Goal: Task Accomplishment & Management: Manage account settings

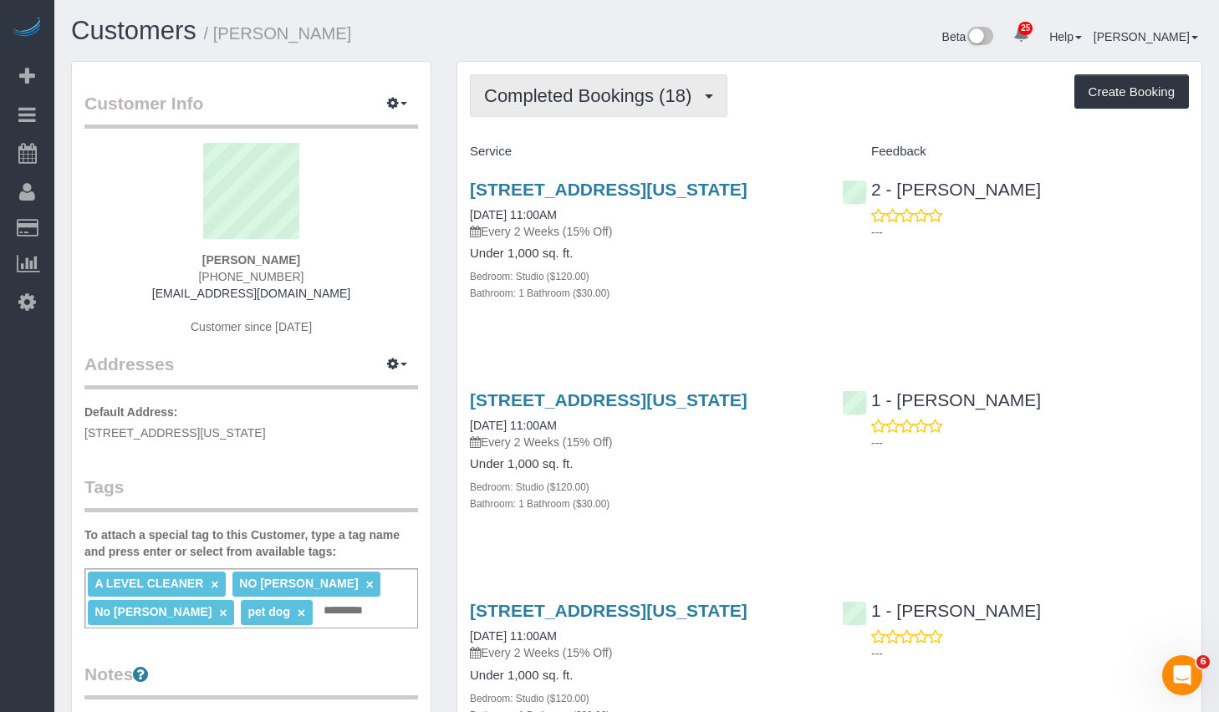
click at [584, 89] on span "Completed Bookings (18)" at bounding box center [592, 95] width 216 height 21
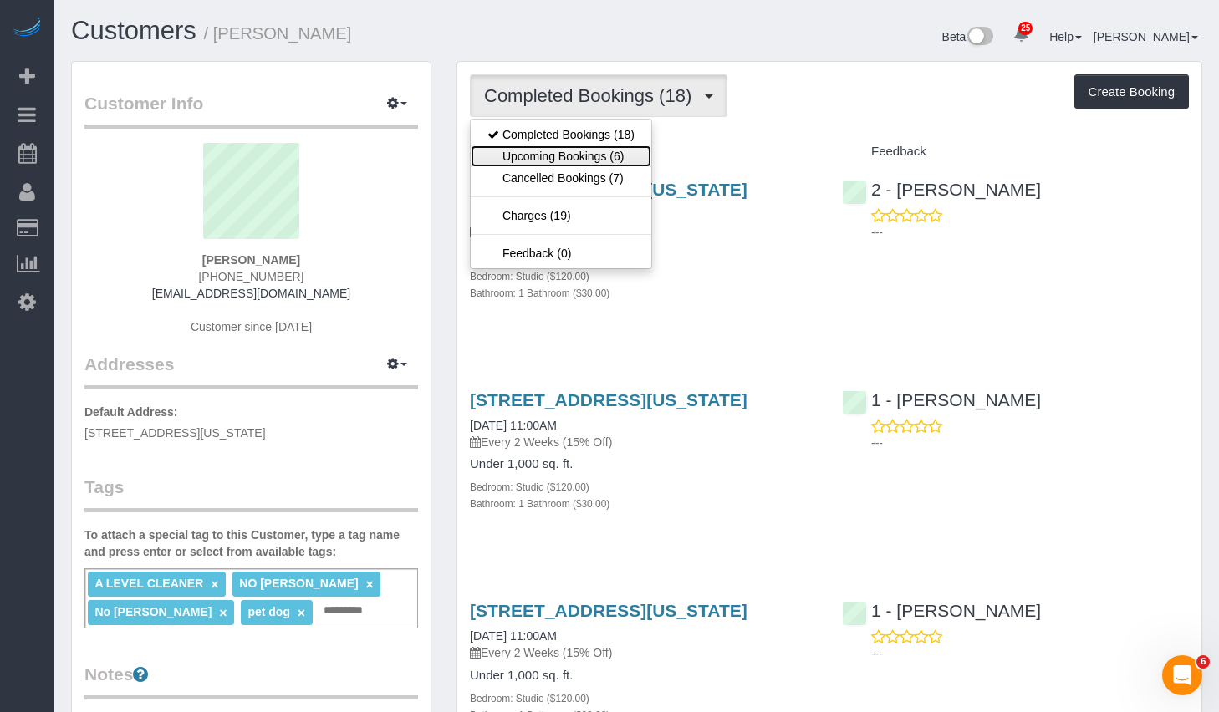
click at [556, 154] on link "Upcoming Bookings (6)" at bounding box center [561, 156] width 181 height 22
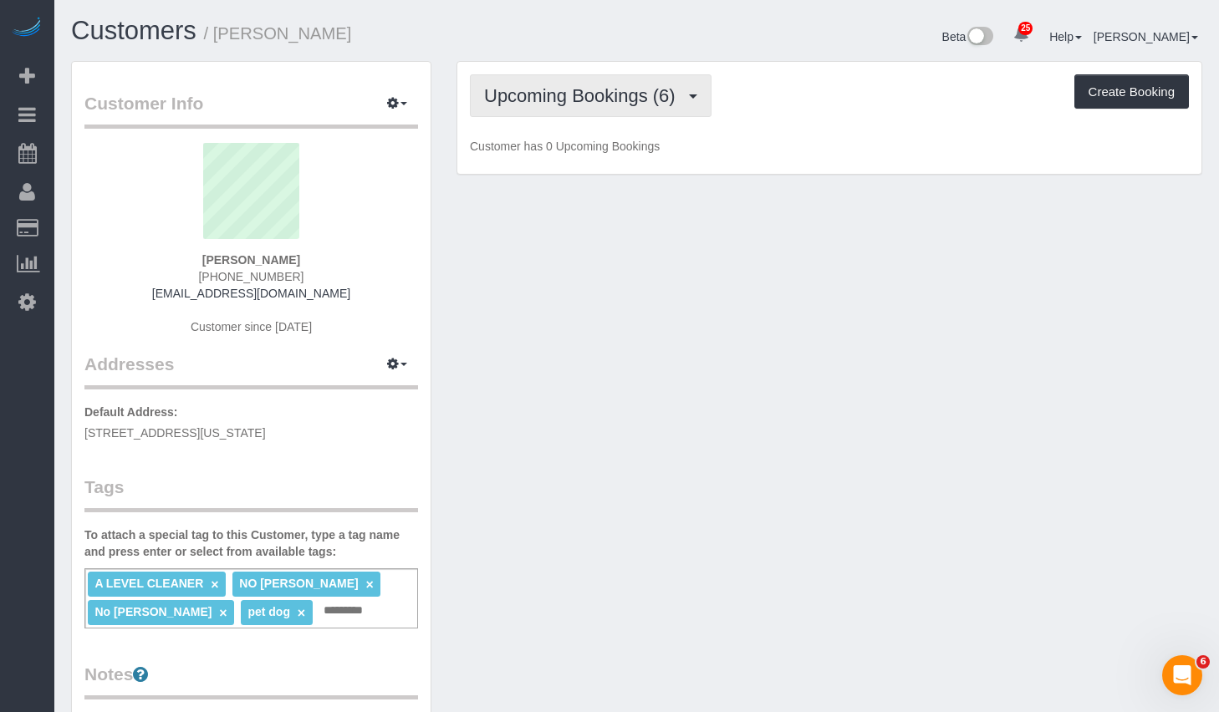
click at [570, 98] on span "Upcoming Bookings (6)" at bounding box center [584, 95] width 200 height 21
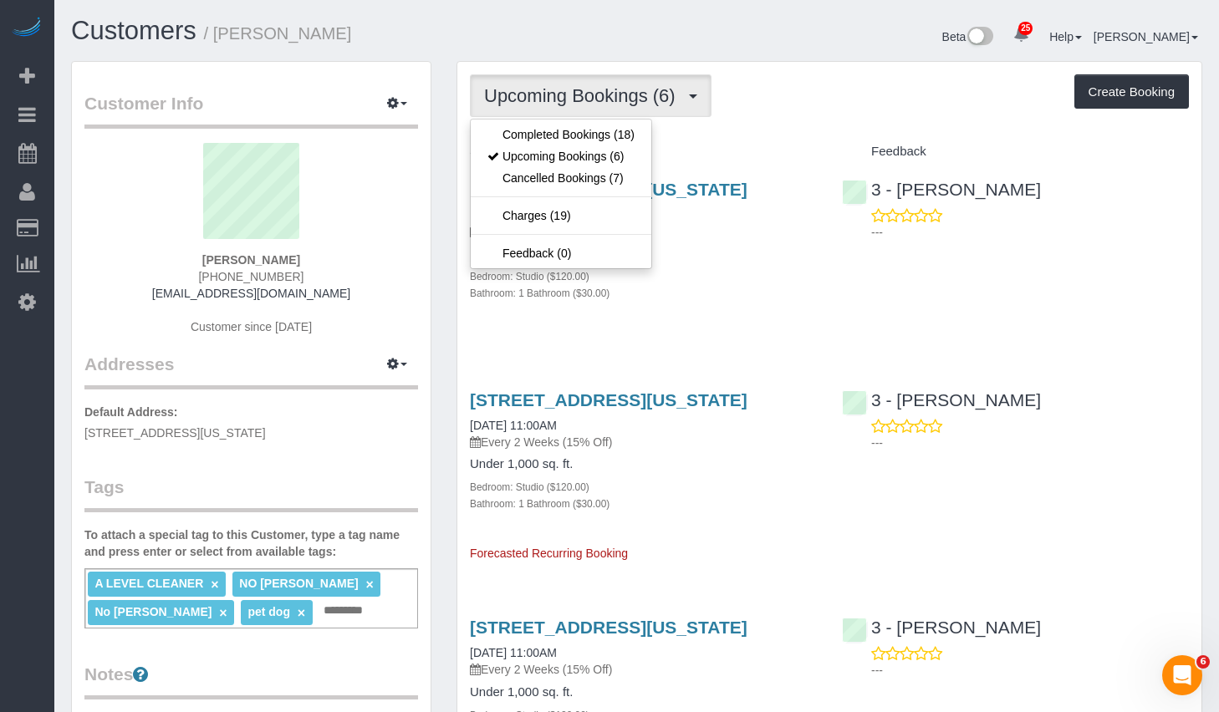
click at [803, 240] on p "Every 2 Weeks (15% Off)" at bounding box center [643, 231] width 347 height 17
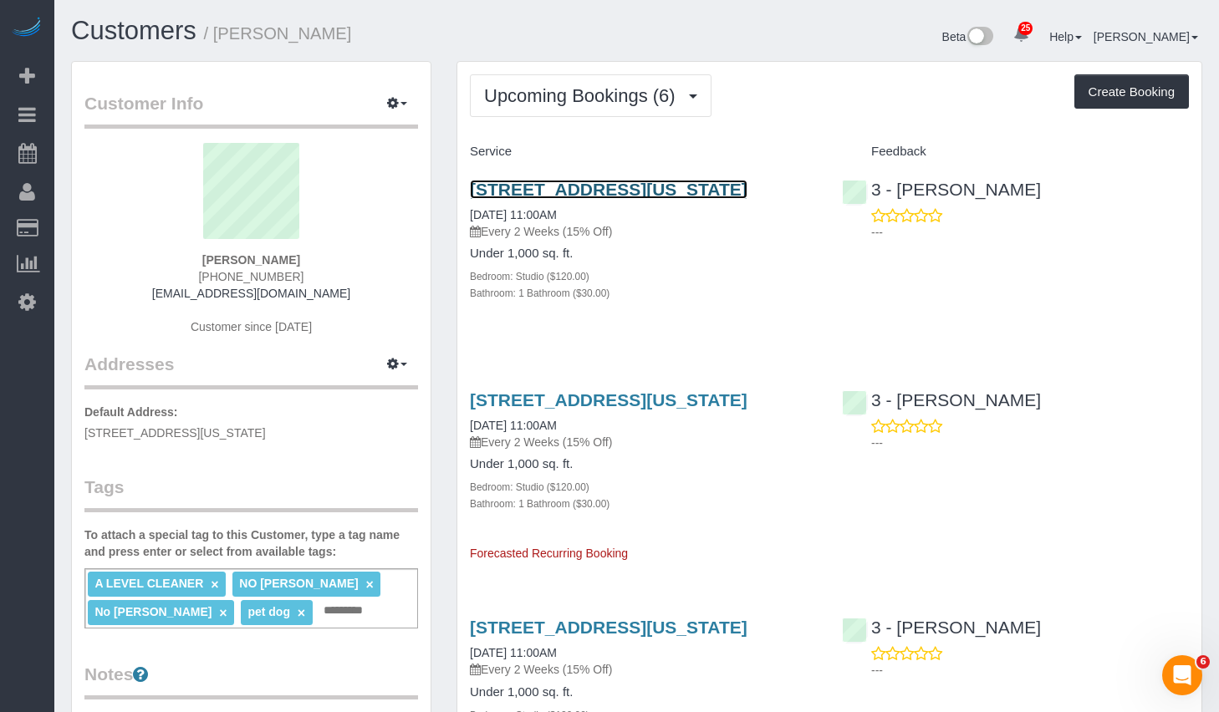
click at [573, 186] on link "20 Broad Street, Apt. 1203, New York, NY 10005" at bounding box center [609, 189] width 278 height 19
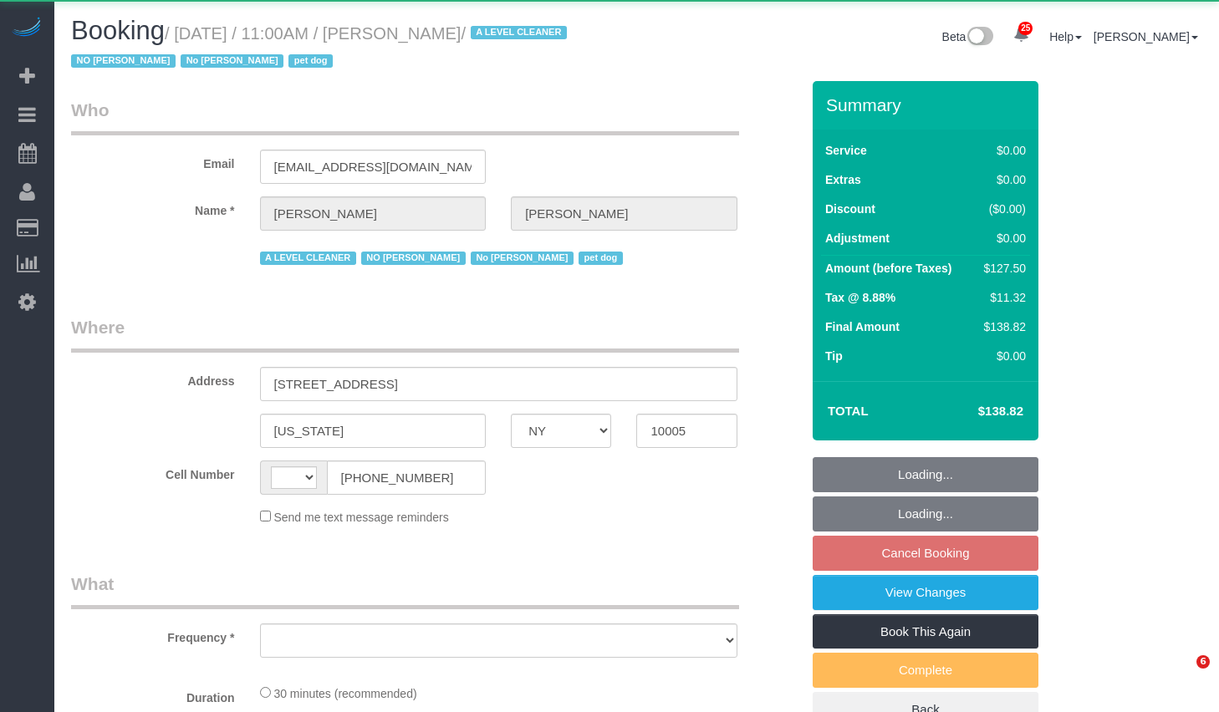
select select "NY"
select select "string:stripe-pm_1QKQBO4VGloSiKo7IuutFYzn"
select select "spot4"
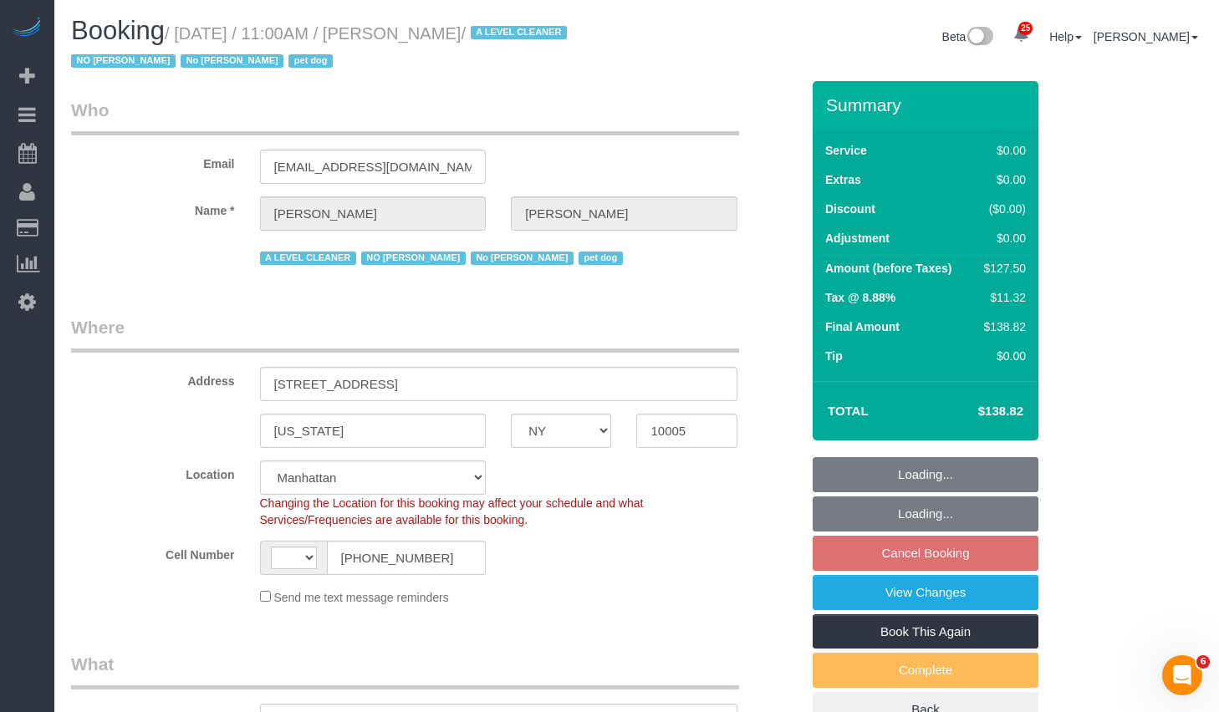
select select "string:[GEOGRAPHIC_DATA]"
select select "object:838"
select select "number:59"
select select "number:72"
select select "number:13"
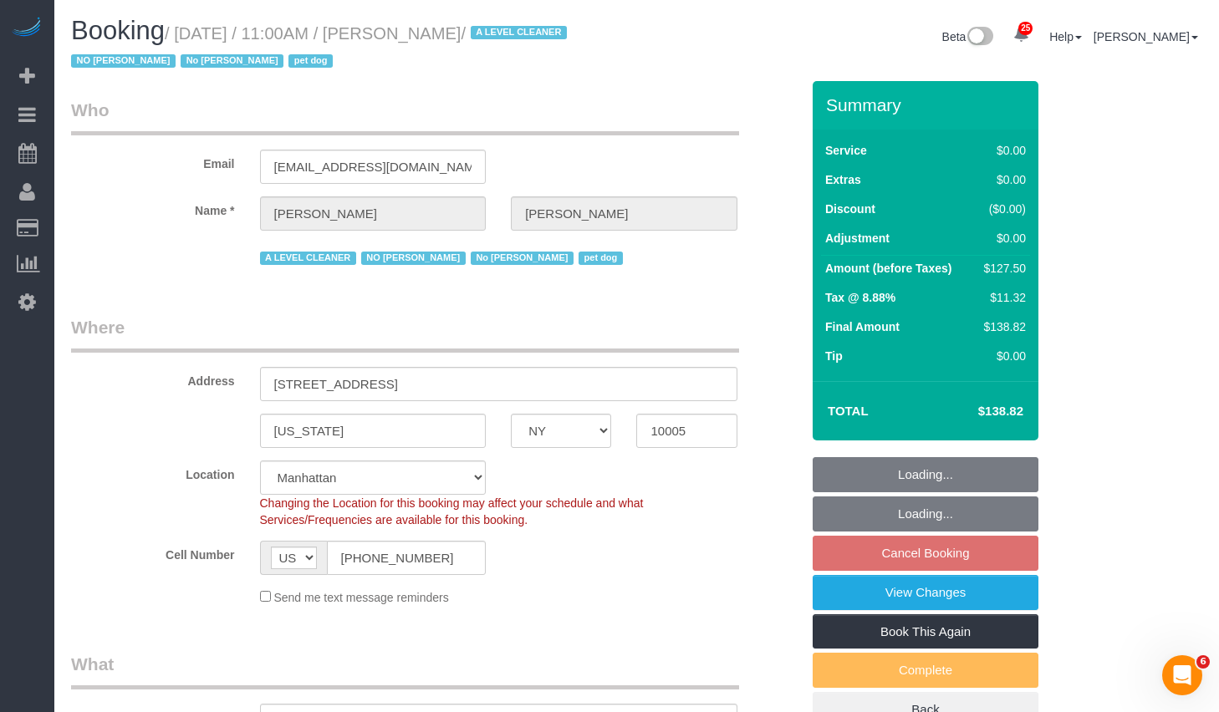
select select "number:6"
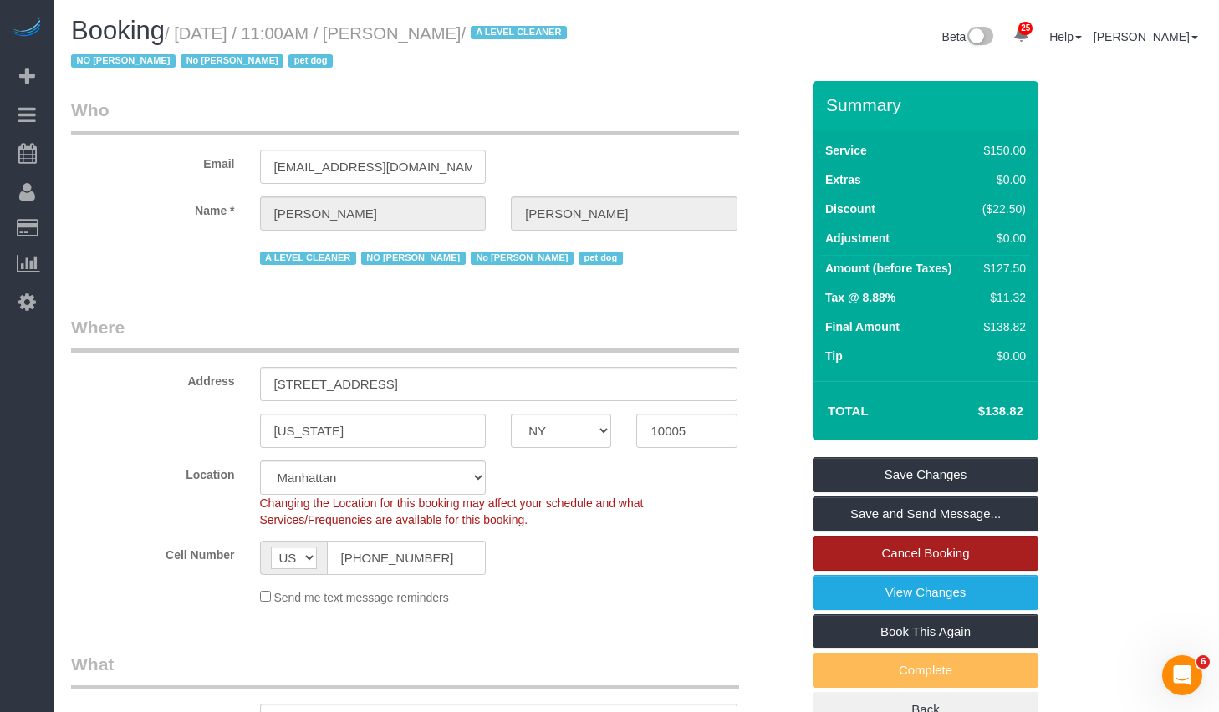
click at [897, 546] on link "Cancel Booking" at bounding box center [926, 553] width 226 height 35
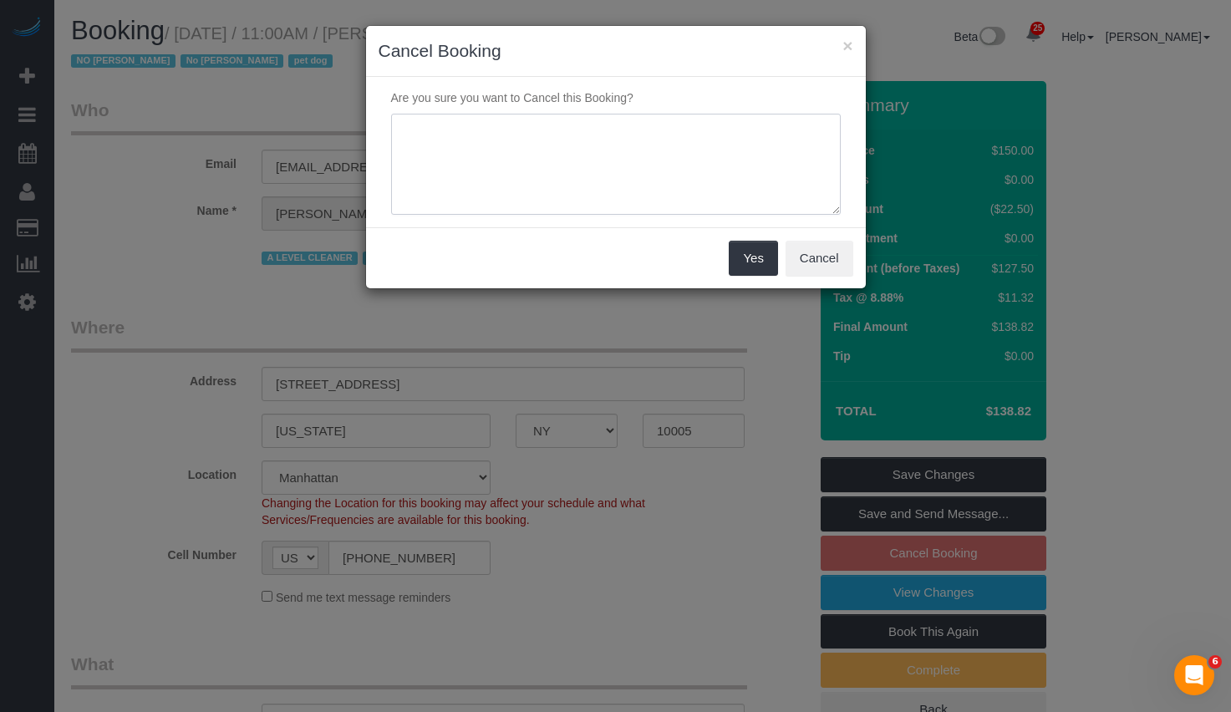
click at [536, 186] on textarea at bounding box center [616, 165] width 450 height 102
type textarea "Customer requested"
click at [745, 250] on button "Yes" at bounding box center [753, 258] width 48 height 35
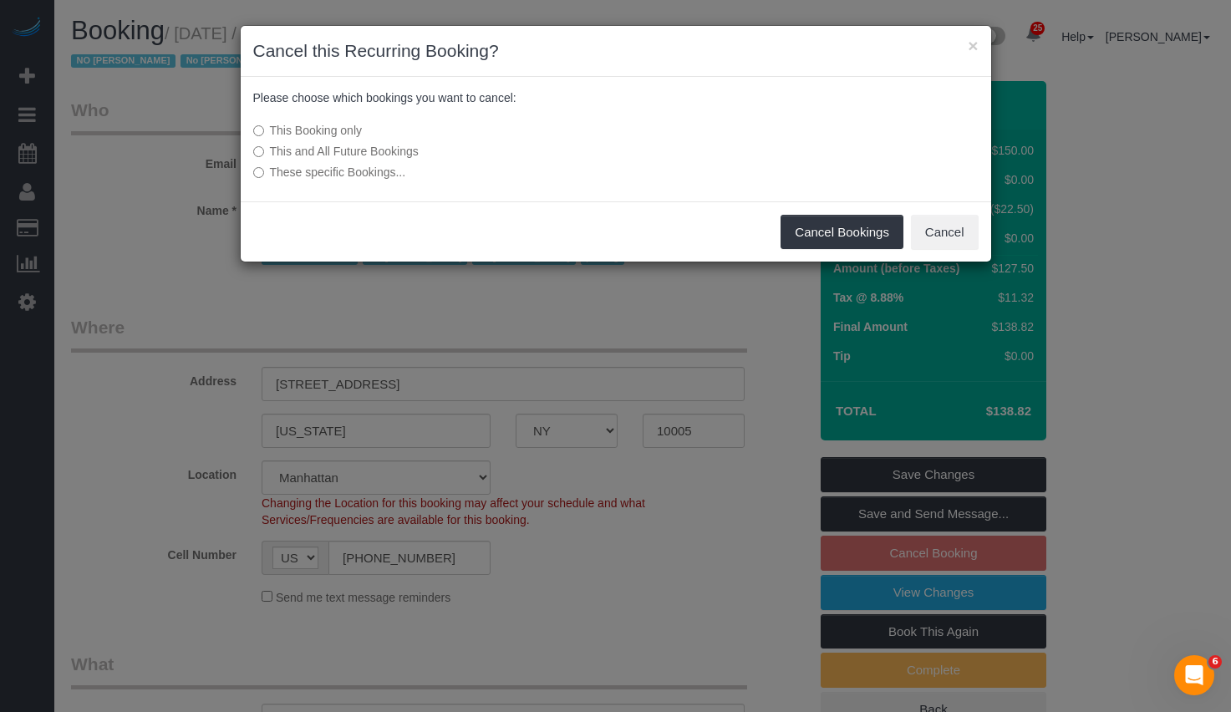
click at [263, 150] on label "This and All Future Bookings" at bounding box center [491, 151] width 476 height 17
click at [801, 234] on button "Cancel Bookings" at bounding box center [842, 232] width 123 height 35
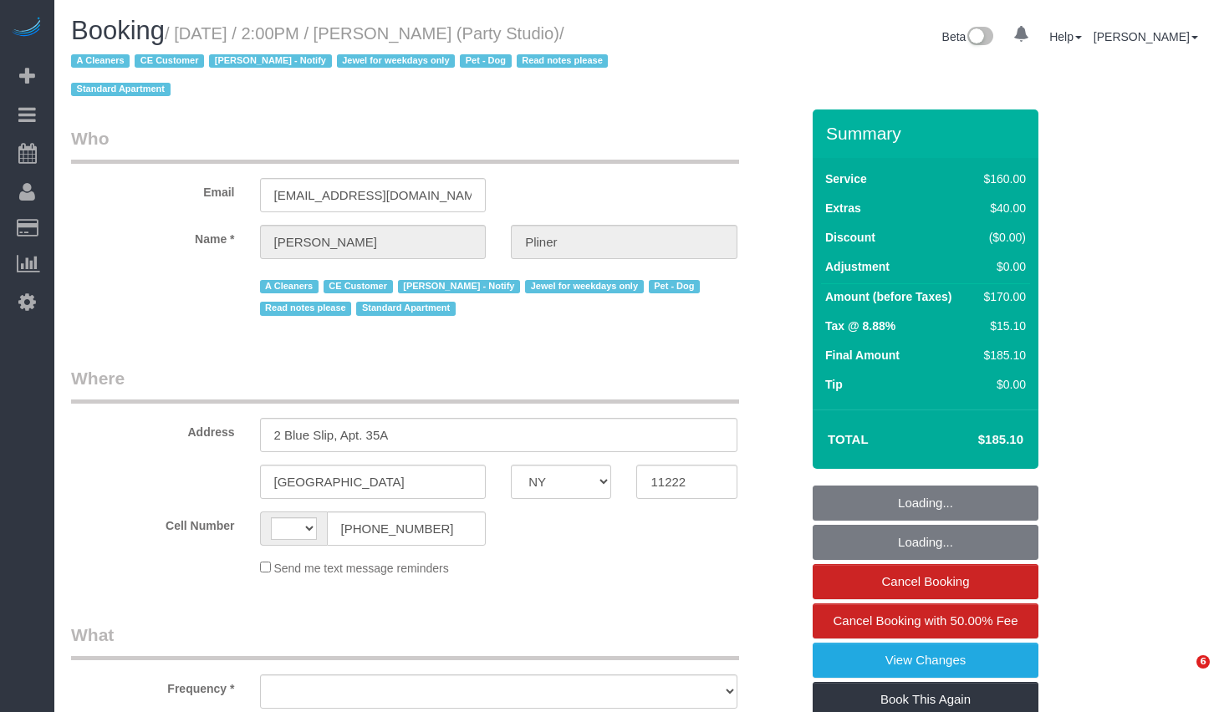
select select "NY"
select select "string:[GEOGRAPHIC_DATA]"
drag, startPoint x: 0, startPoint y: 0, endPoint x: 125, endPoint y: 68, distance: 141.8
click at [125, 68] on small "/ September 23, 2025 / 2:00PM / Jesse Pliner (Party Studio) / A Cleaners CE Cus…" at bounding box center [342, 61] width 542 height 75
copy small "September 23, 2025 / 2:00PM / Jesse Pliner (Party Studio)"
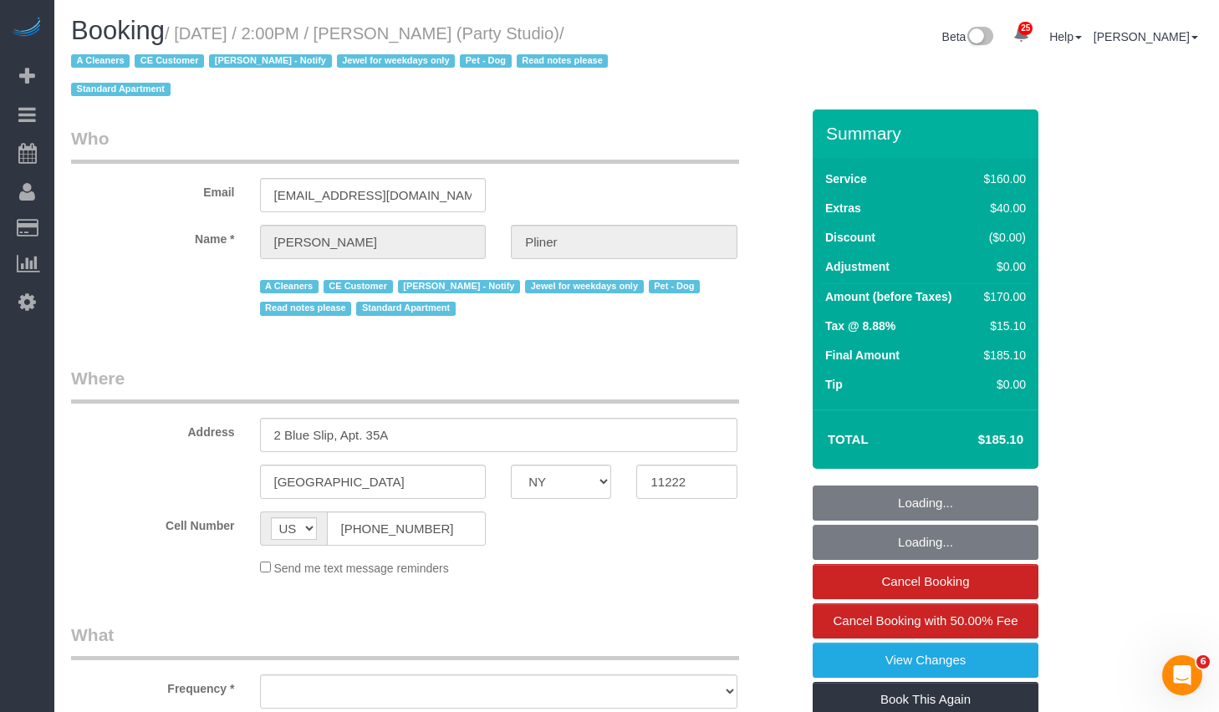
select select "object:843"
select select "spot1"
select select "number:89"
select select "number:90"
select select "number:13"
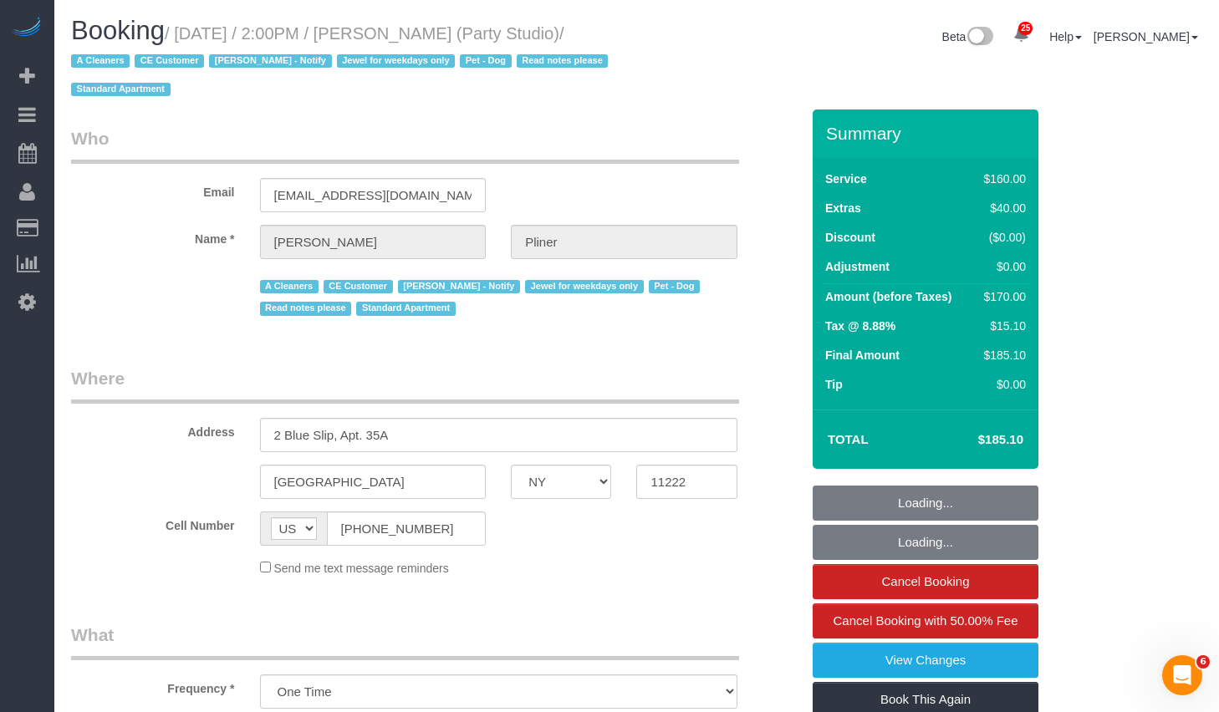
select select "number:7"
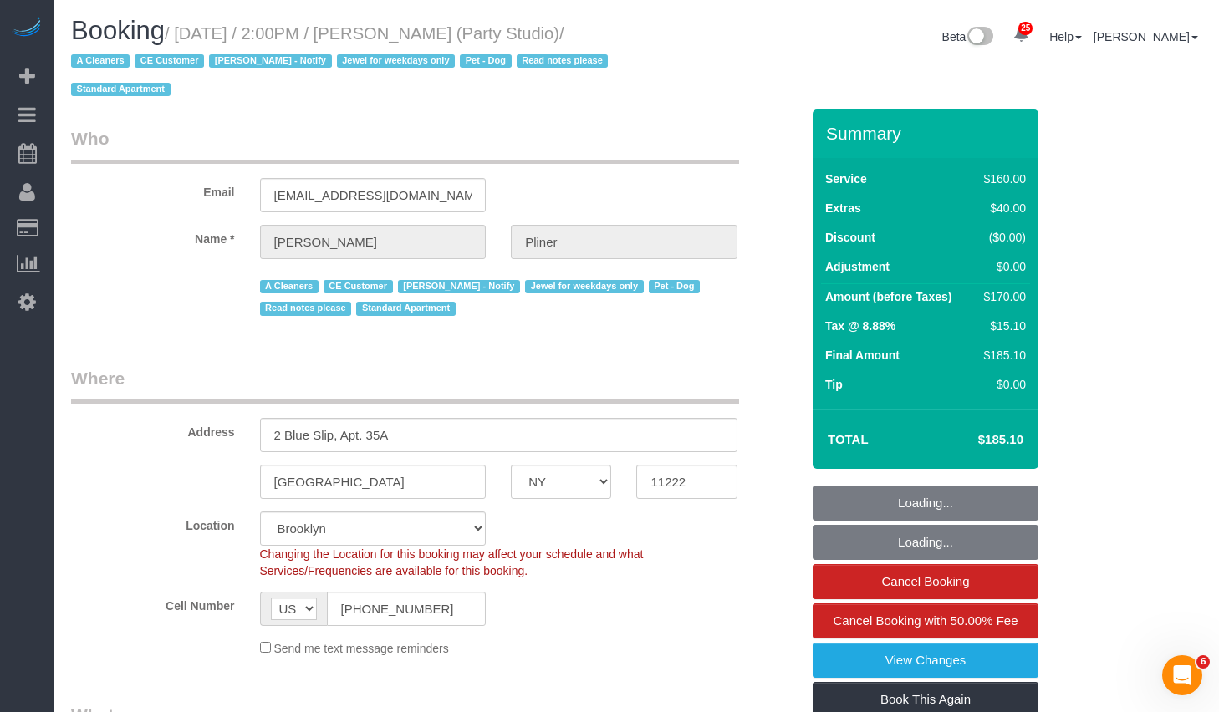
select select "object:1526"
select select "string:stripe-pm_1Ra3TY4VGloSiKo7j3jCiqJ4"
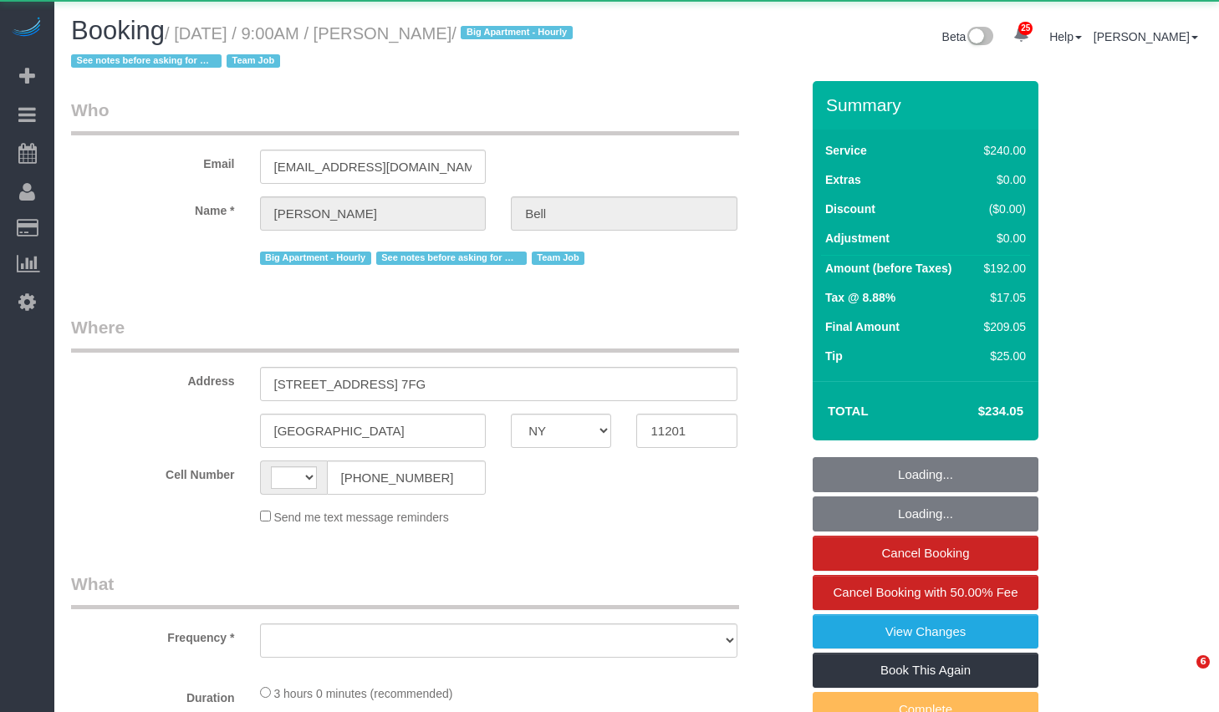
select select "NY"
select select "string:stripe-pm_1KXFUA4VGloSiKo7ffajs4Qi"
select select "180"
select select "number:89"
select select "number:90"
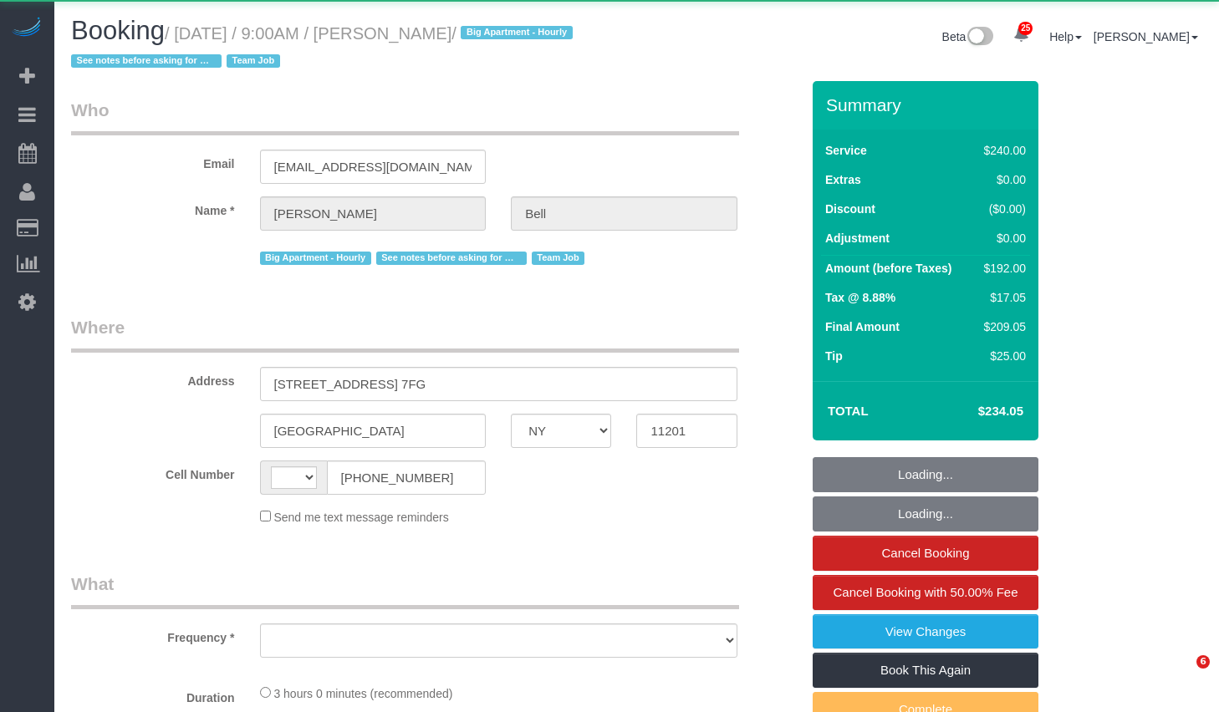
select select "number:15"
select select "number:5"
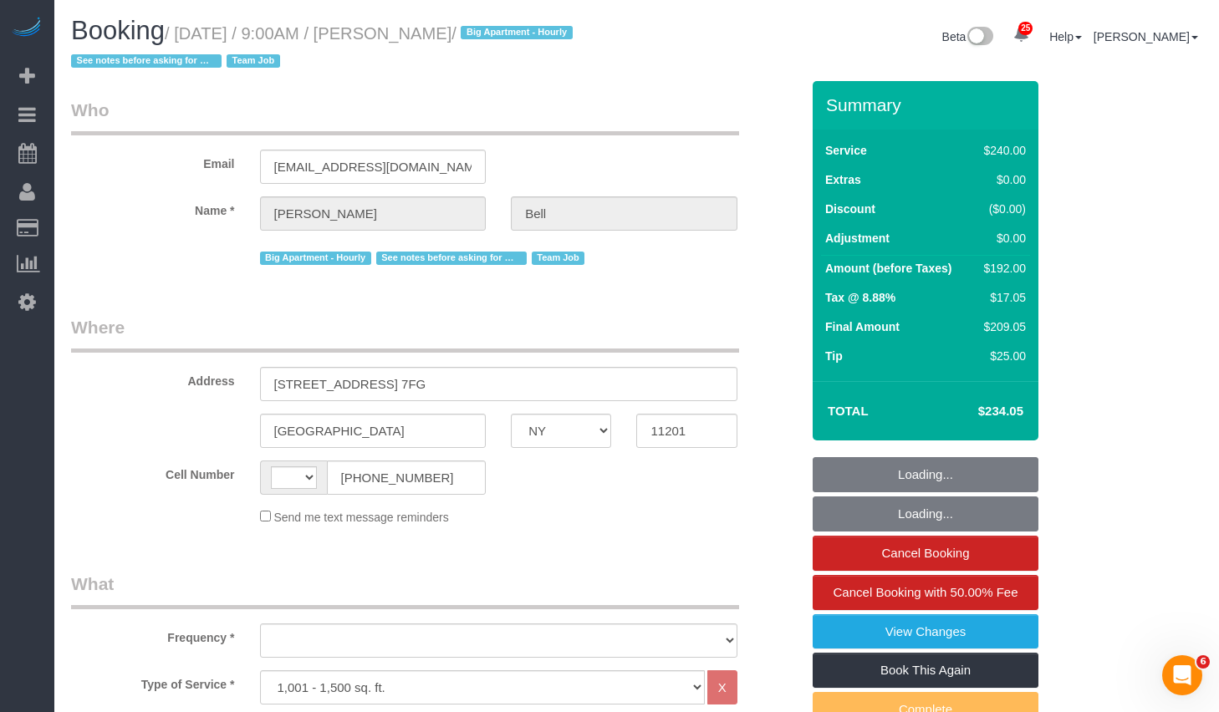
select select "object:806"
select select "string:[GEOGRAPHIC_DATA]"
select select "spot1"
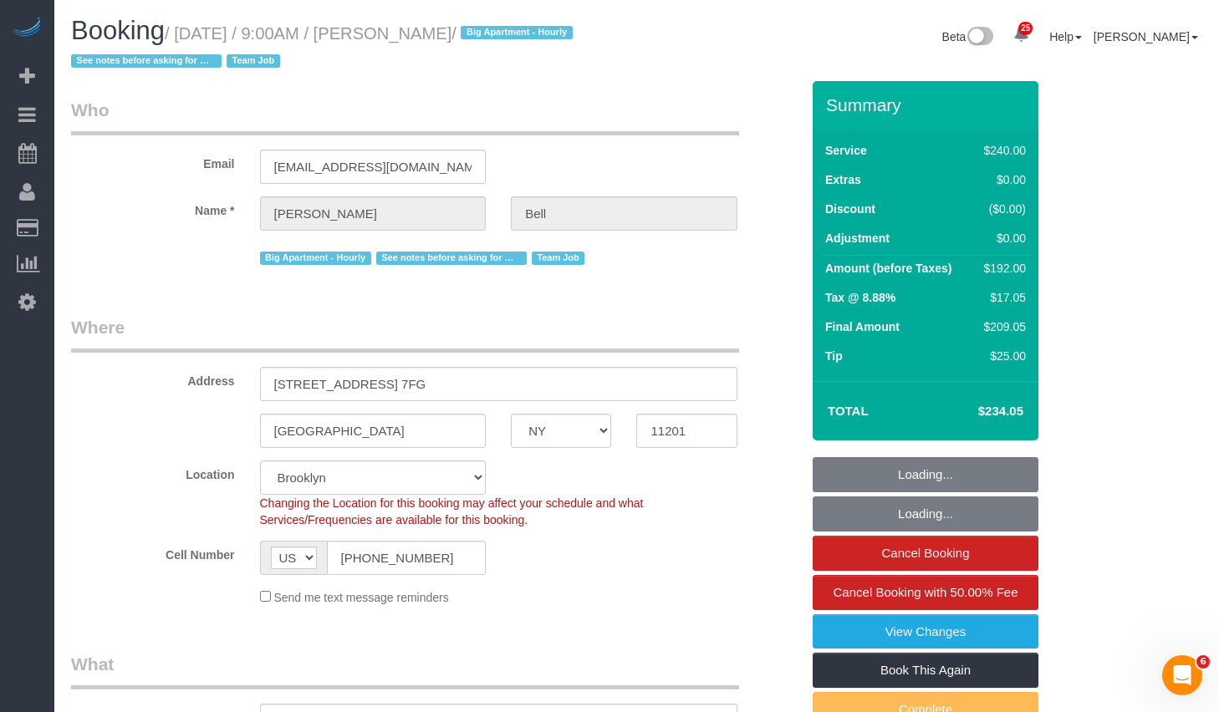
select select "object:1462"
select select "spot56"
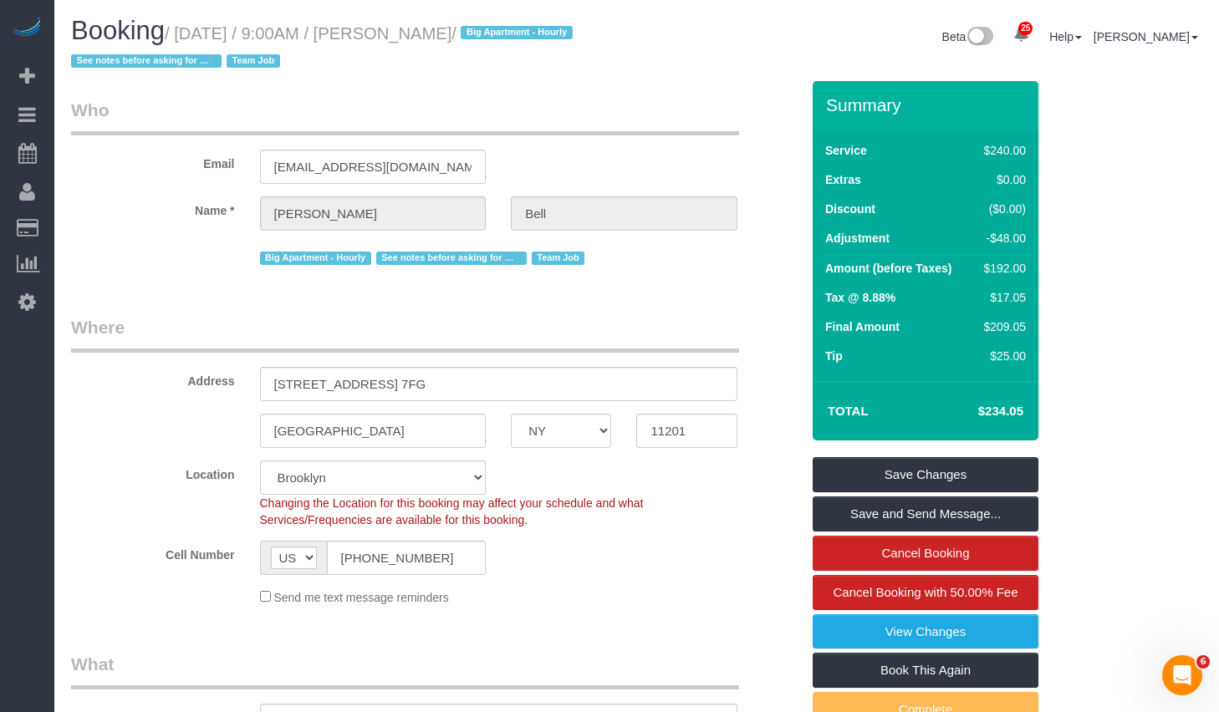
drag, startPoint x: 192, startPoint y: 36, endPoint x: 524, endPoint y: 35, distance: 331.9
click at [524, 35] on small "/ September 24, 2025 / 9:00AM / Michelle Bell / Big Apartment - Hourly See note…" at bounding box center [324, 47] width 507 height 47
copy small "September 24, 2025 / 9:00AM / Michelle Bell"
click at [482, 378] on input "[STREET_ADDRESS] 7FG" at bounding box center [498, 384] width 477 height 34
click at [674, 440] on input "11201" at bounding box center [686, 431] width 100 height 34
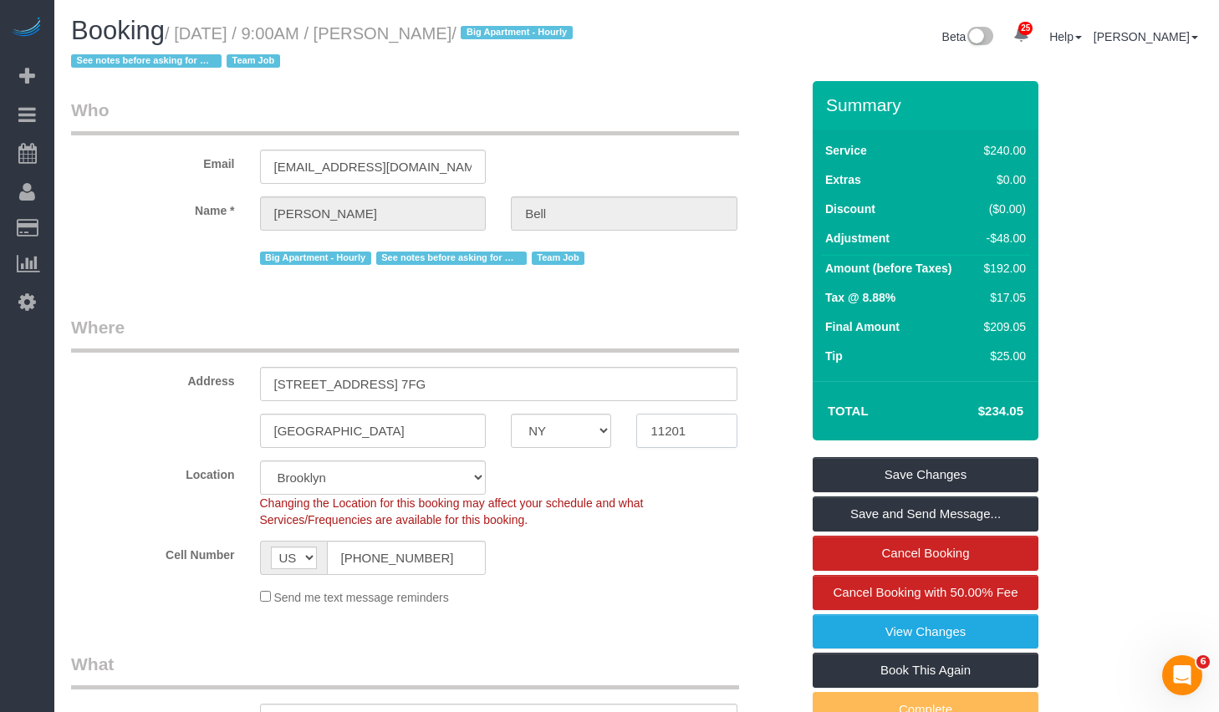
click at [674, 440] on input "11201" at bounding box center [686, 431] width 100 height 34
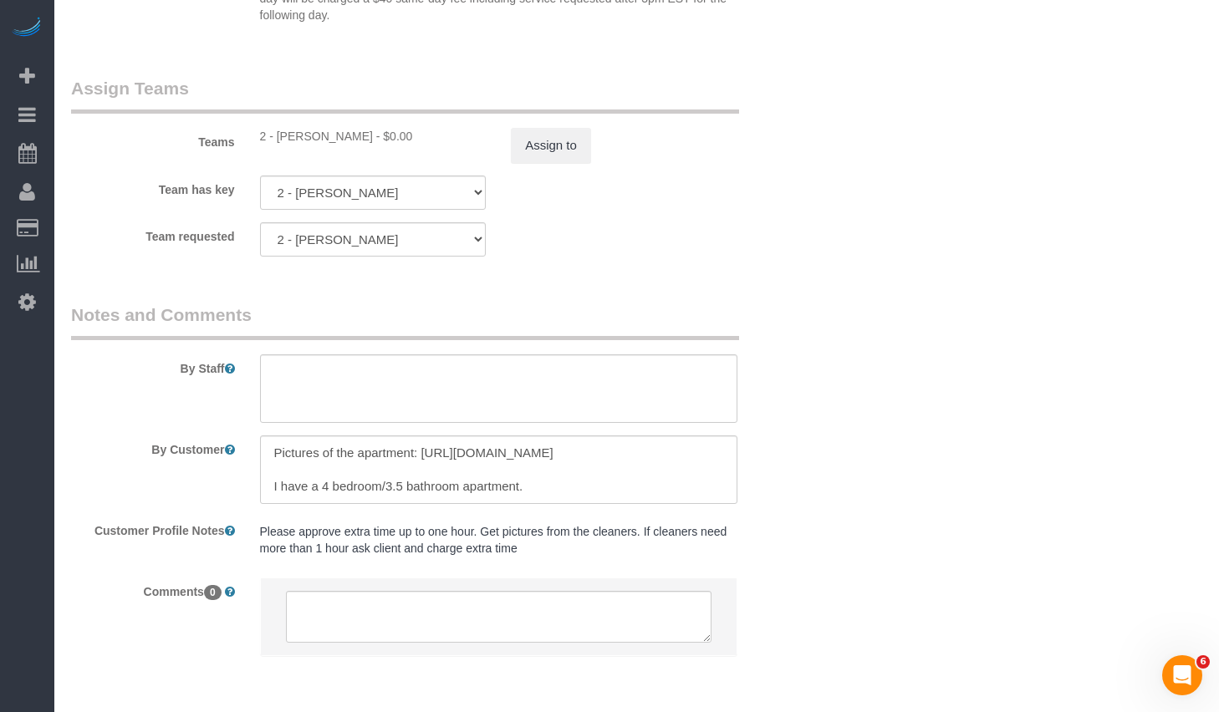
scroll to position [1487, 0]
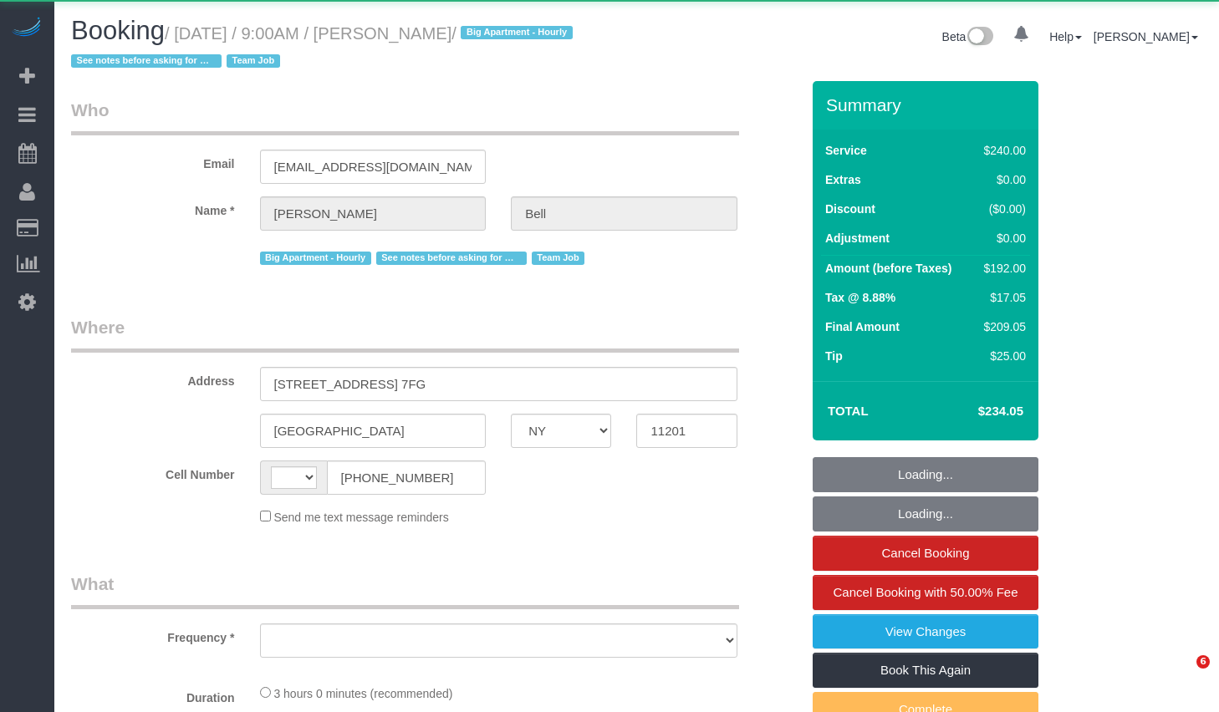
select select "NY"
select select "string:[GEOGRAPHIC_DATA]"
select select "string:stripe-pm_1KXFUA4VGloSiKo7ffajs4Qi"
select select "180"
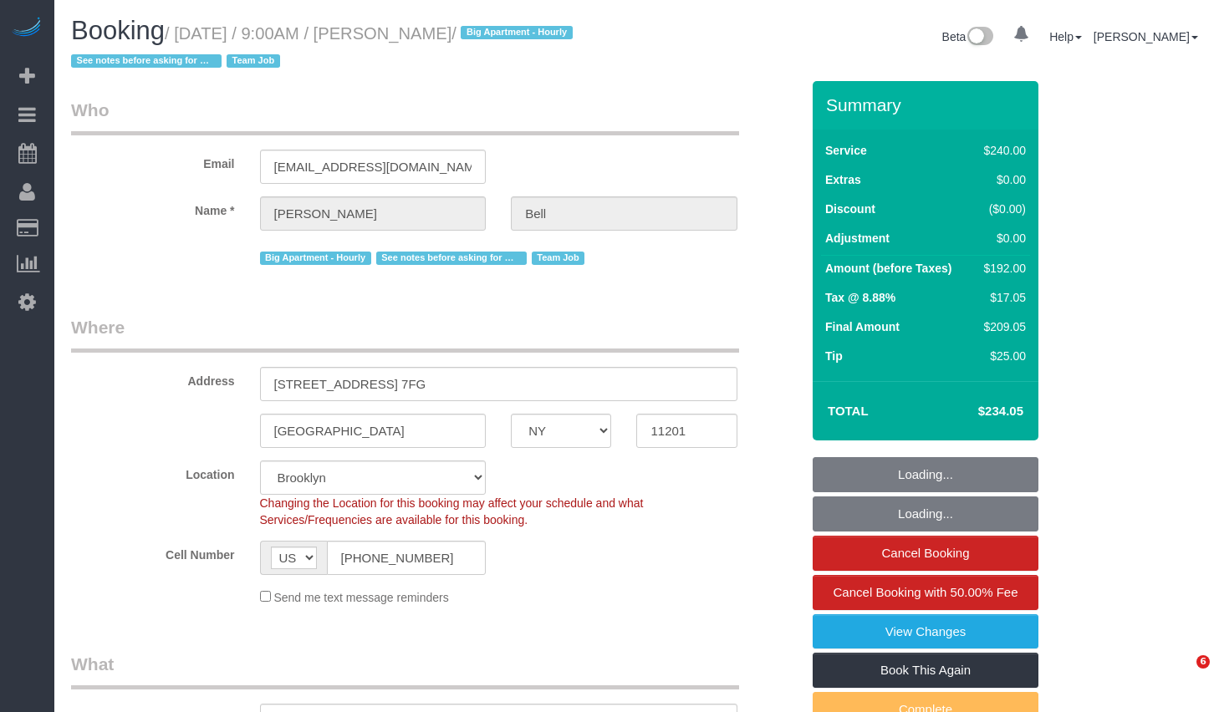
select select "spot1"
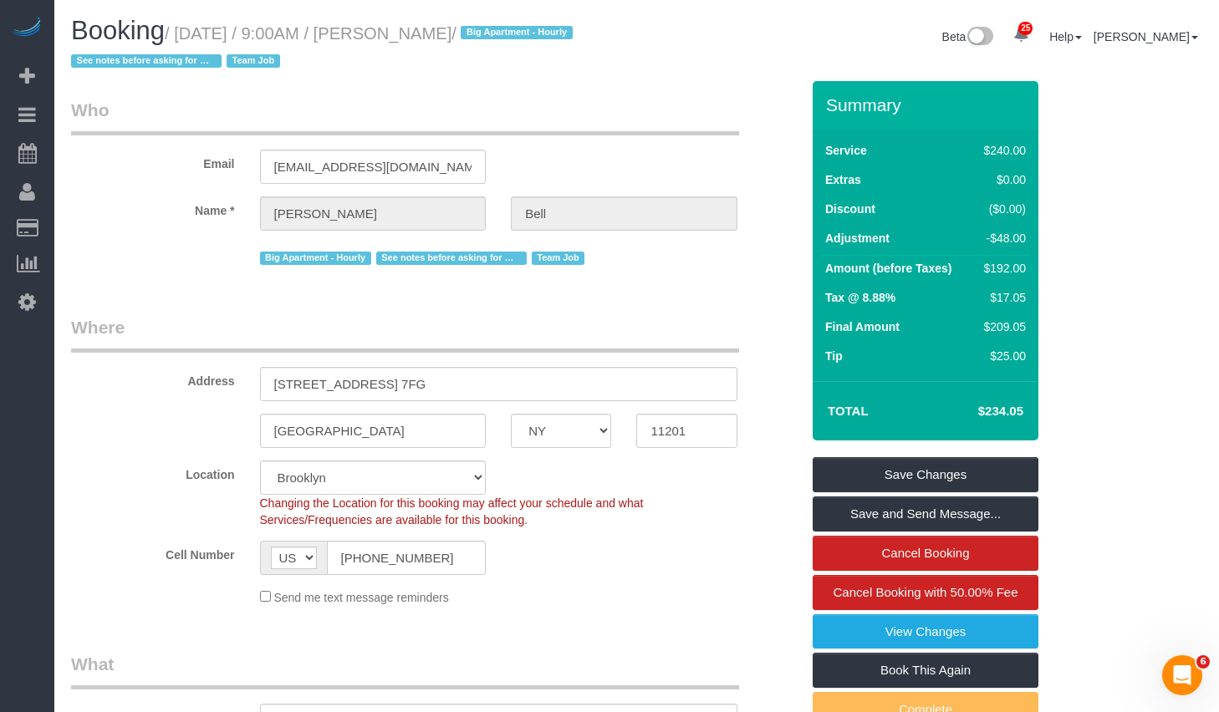
select select "object:1847"
